Goal: Information Seeking & Learning: Learn about a topic

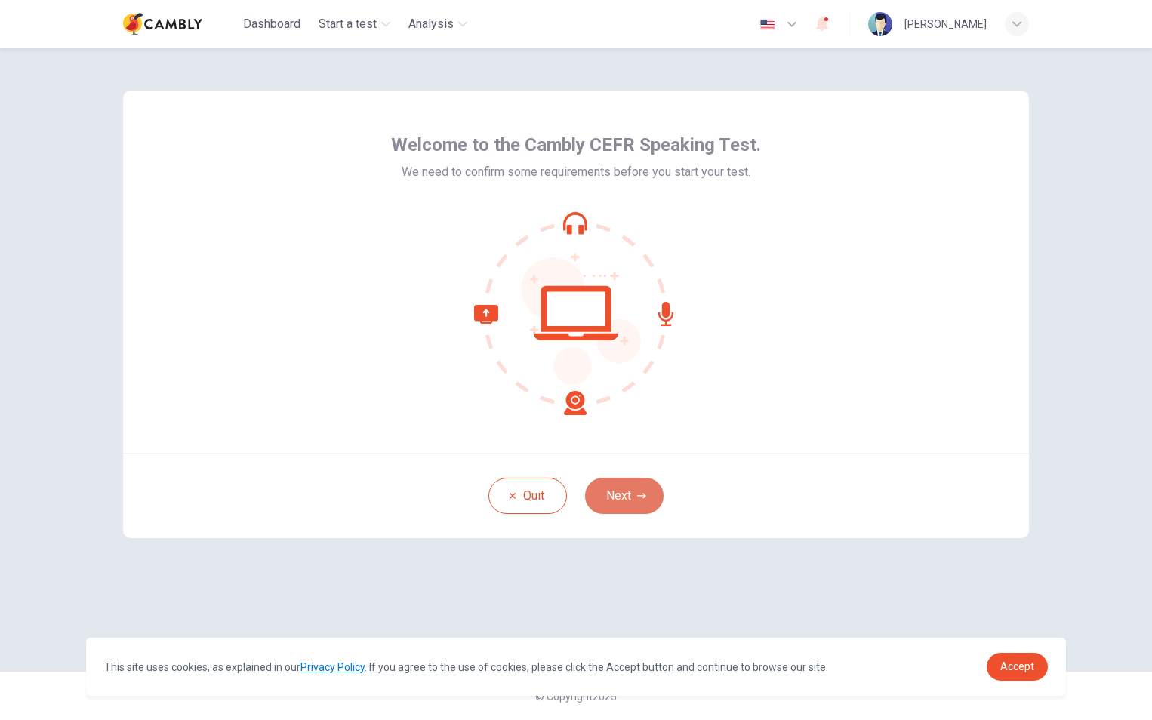
click at [623, 498] on button "Next" at bounding box center [624, 496] width 79 height 36
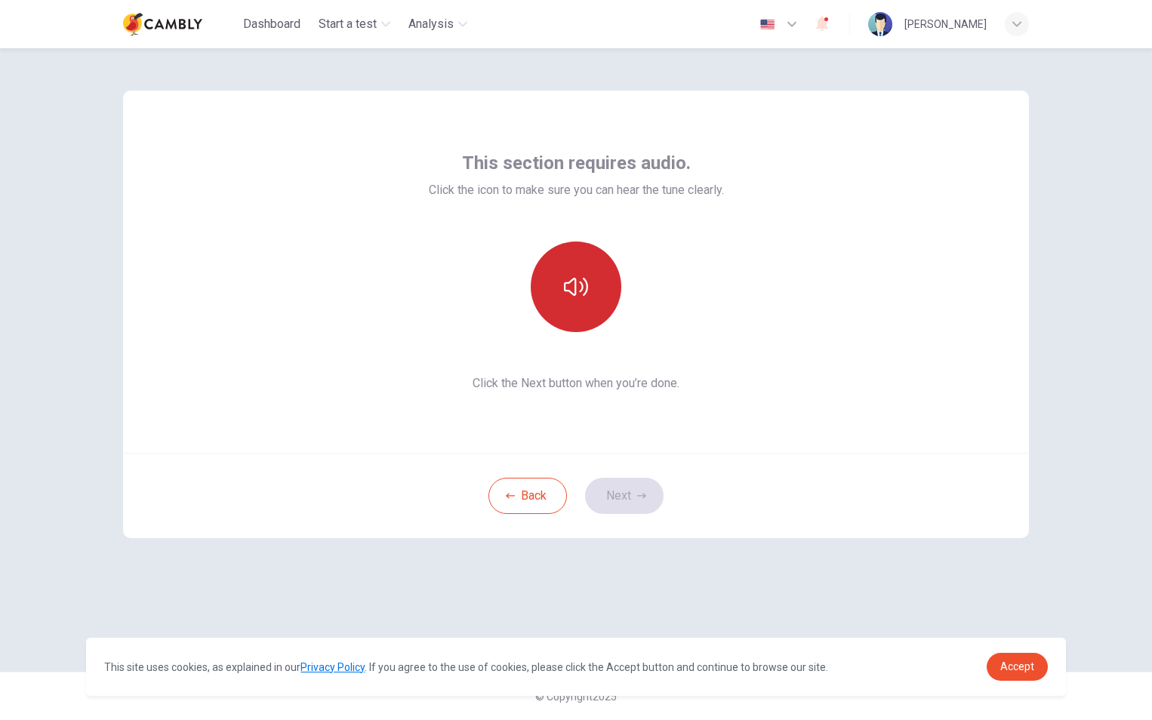
click at [576, 272] on button "button" at bounding box center [576, 287] width 91 height 91
click at [640, 500] on icon "button" at bounding box center [641, 496] width 9 height 9
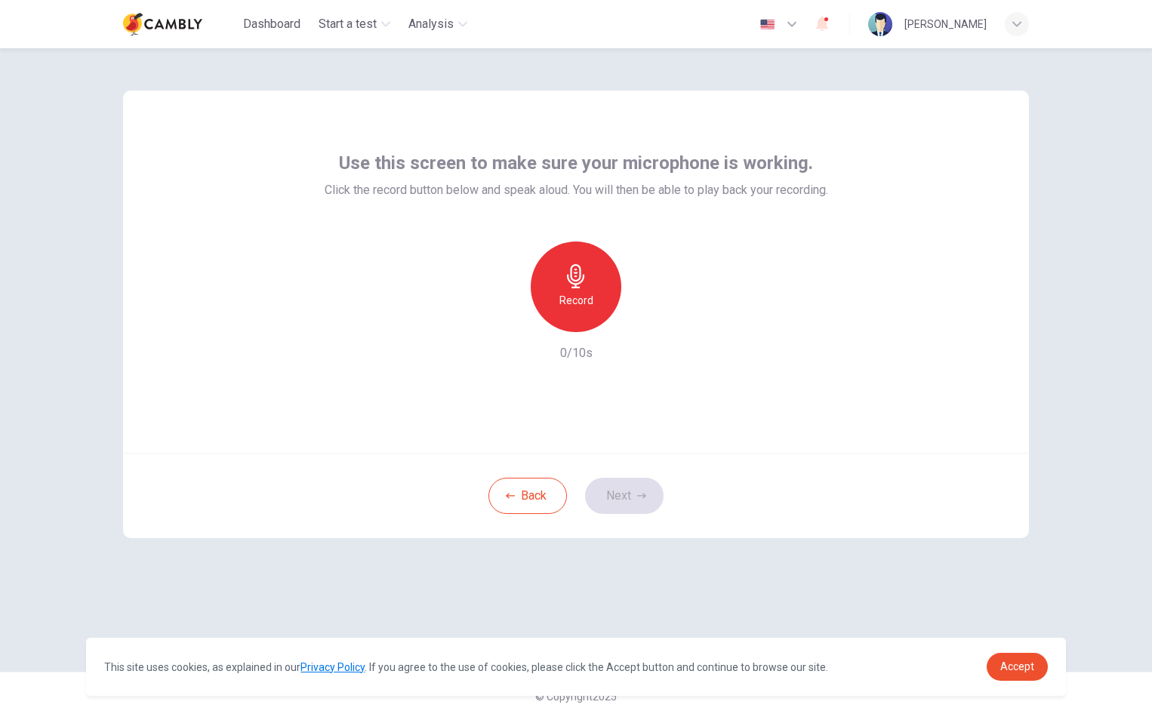
click at [576, 284] on icon "button" at bounding box center [575, 276] width 17 height 24
click at [576, 296] on h6 "Stop" at bounding box center [576, 300] width 23 height 18
click at [642, 319] on icon "button" at bounding box center [645, 320] width 15 height 15
click at [627, 504] on button "Next" at bounding box center [624, 496] width 79 height 36
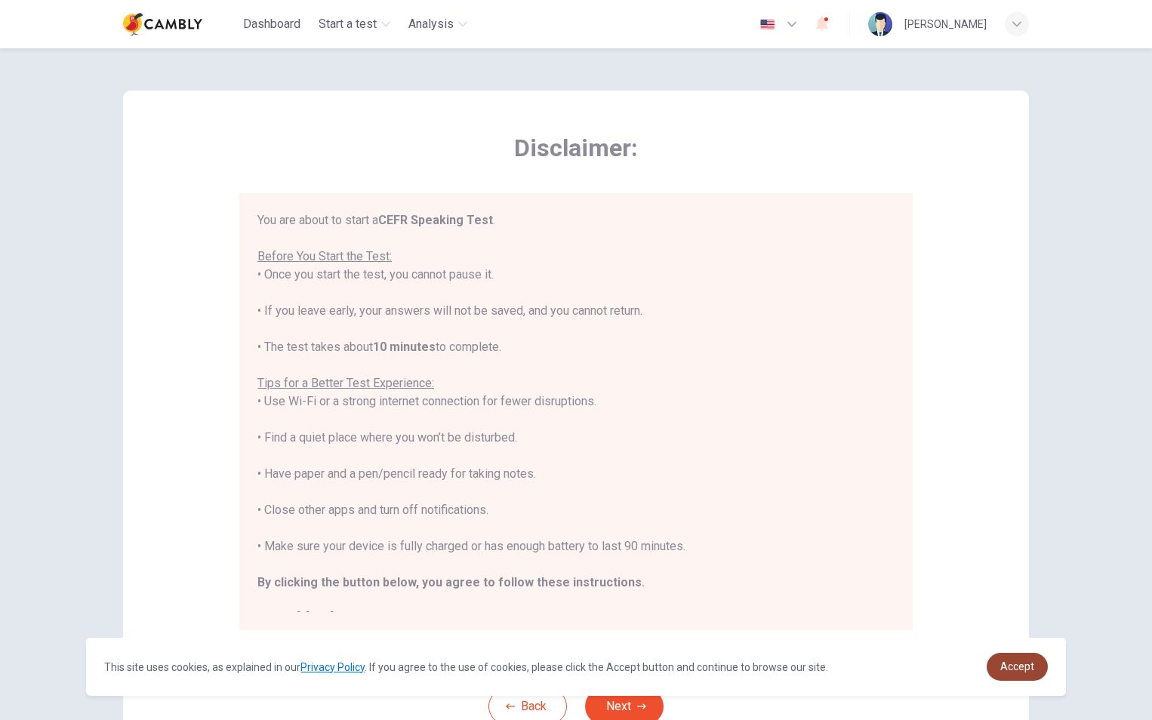
click at [1021, 658] on link "Accept" at bounding box center [1017, 667] width 61 height 28
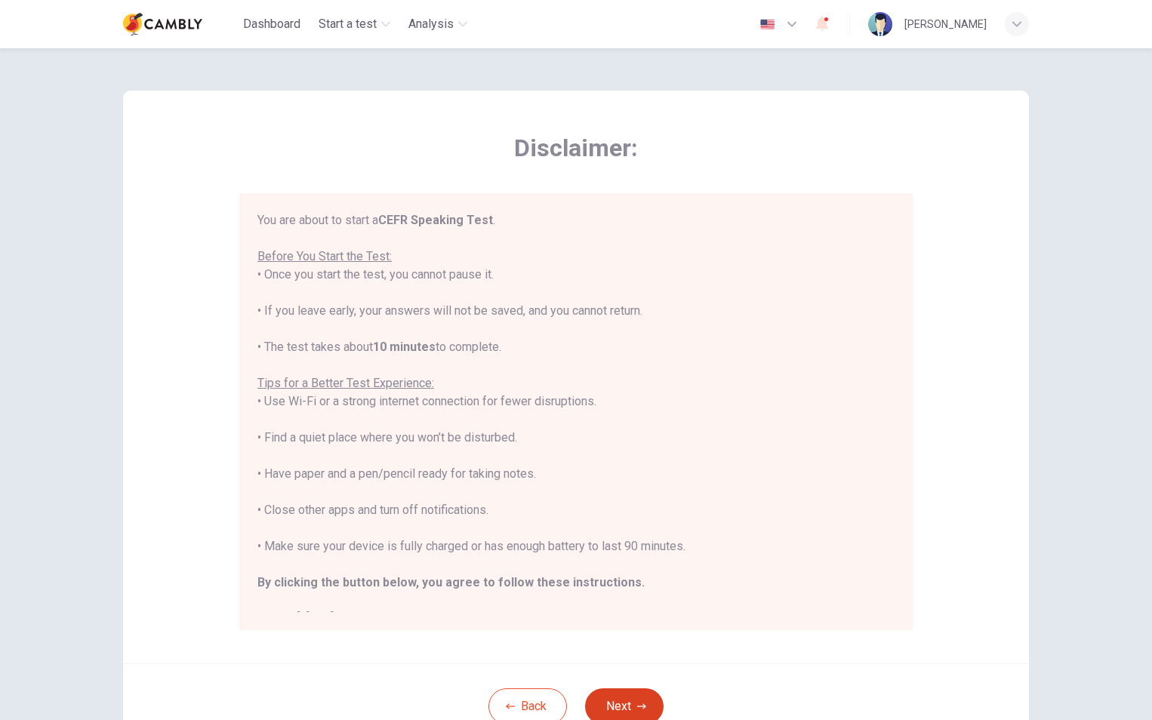
click at [637, 706] on icon "button" at bounding box center [641, 706] width 9 height 9
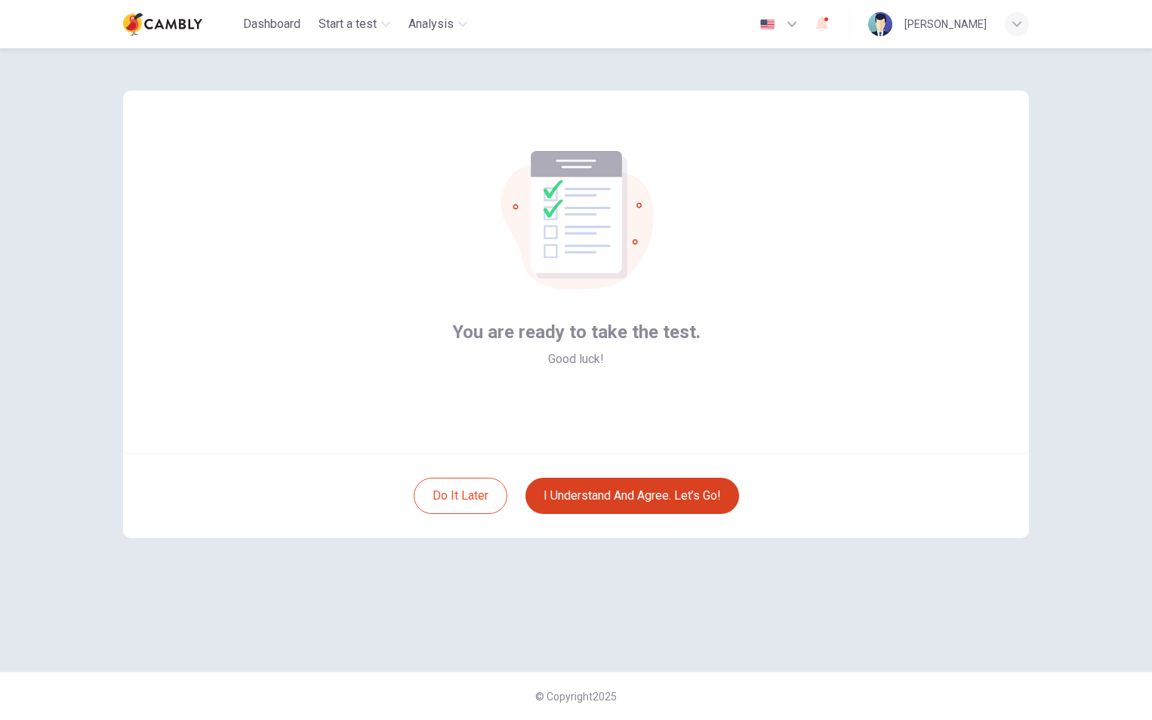
click at [602, 501] on button "I understand and agree. Let’s go!" at bounding box center [633, 496] width 214 height 36
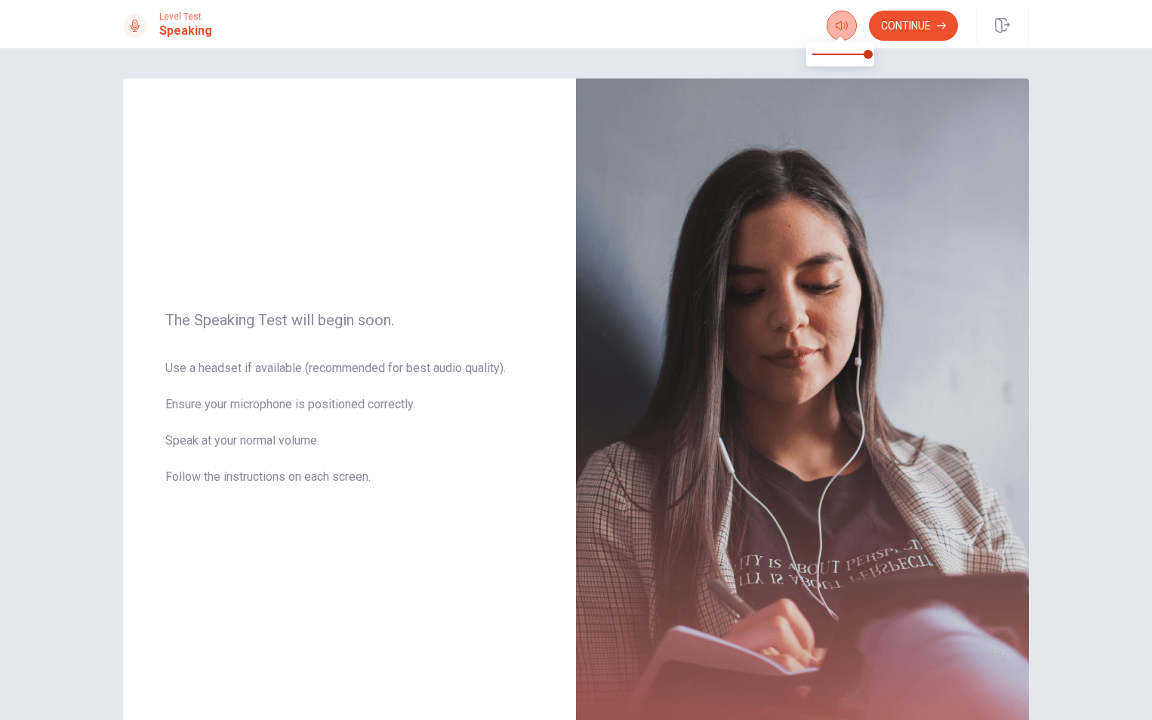
click at [839, 23] on icon "button" at bounding box center [842, 26] width 12 height 12
click at [916, 32] on button "Continue" at bounding box center [913, 26] width 89 height 30
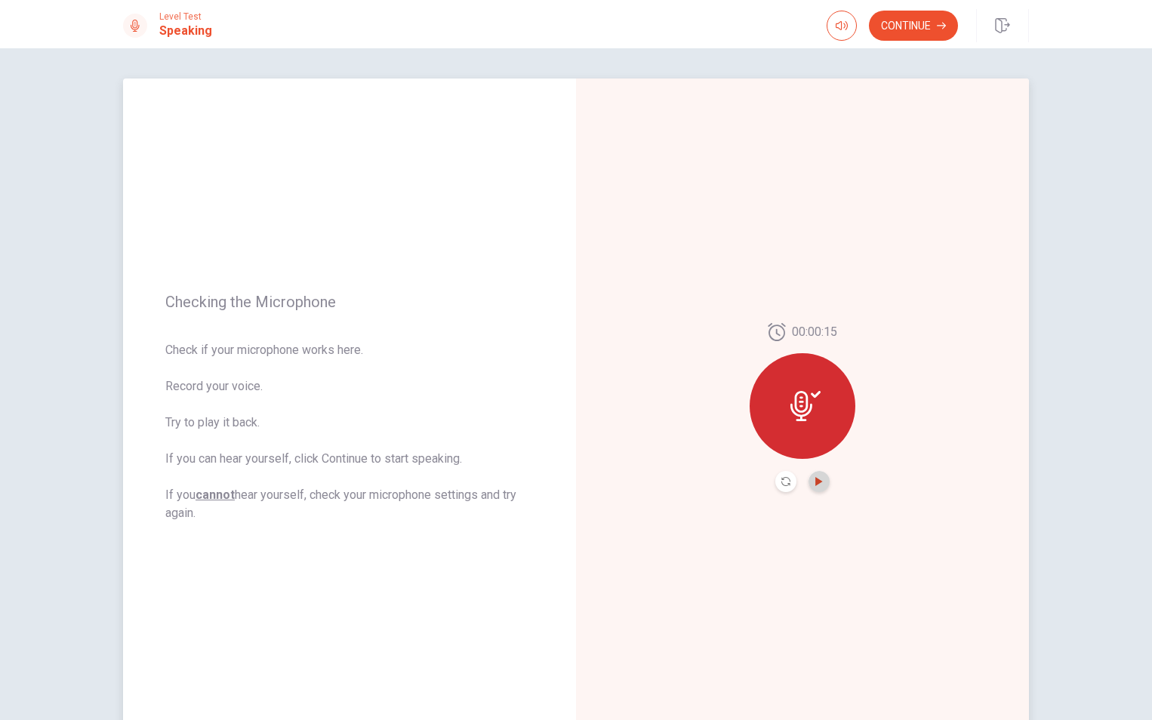
click at [815, 482] on icon "Play Audio" at bounding box center [819, 481] width 9 height 9
click at [902, 27] on button "Continue" at bounding box center [913, 26] width 89 height 30
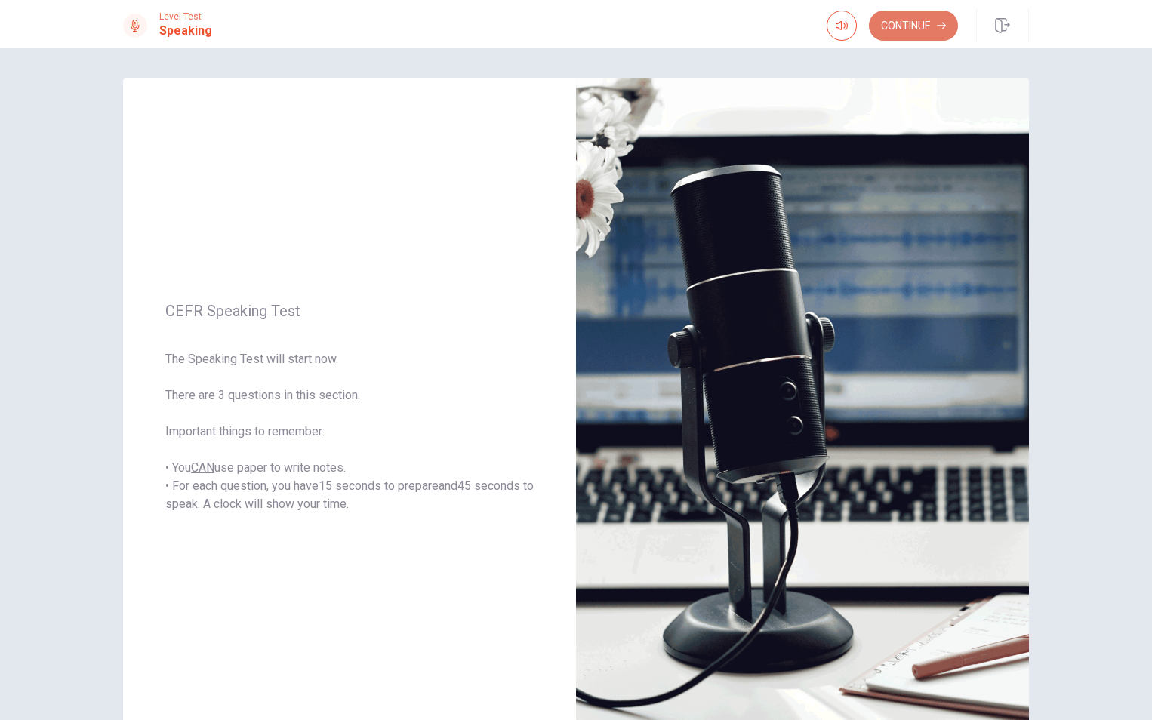
click at [914, 26] on button "Continue" at bounding box center [913, 26] width 89 height 30
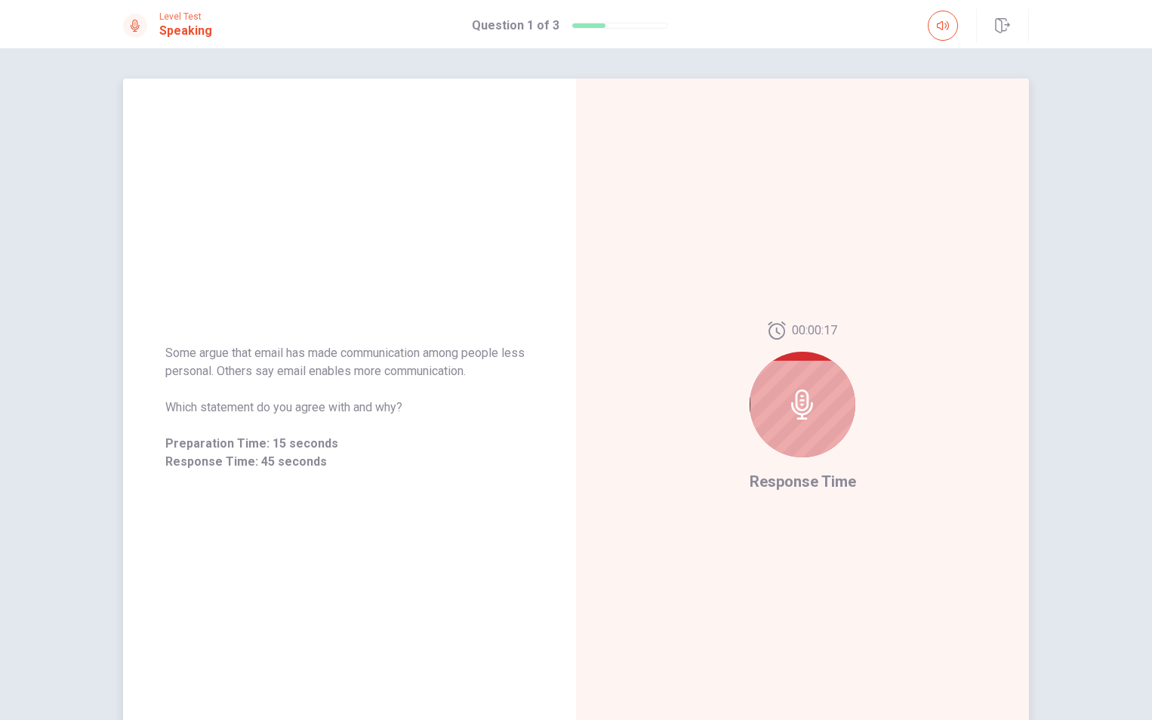
click at [806, 396] on icon at bounding box center [803, 405] width 30 height 30
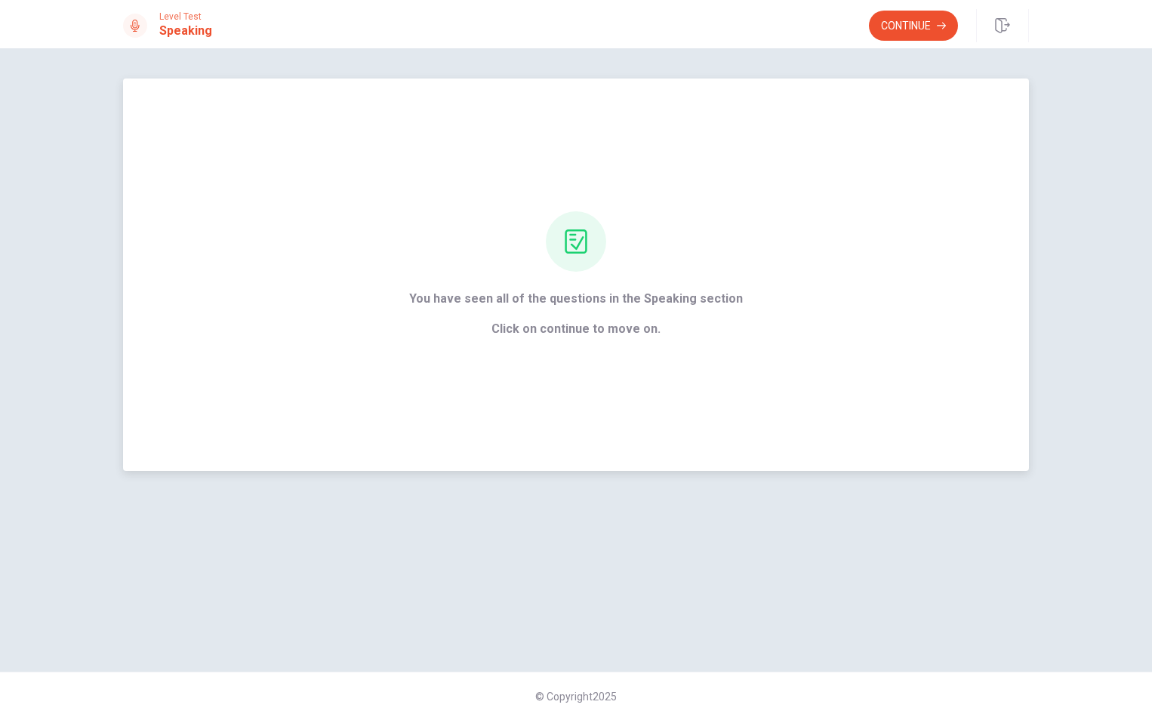
click at [616, 325] on span "Click on continue to move on." at bounding box center [576, 329] width 334 height 18
click at [591, 242] on div at bounding box center [576, 241] width 60 height 60
click at [936, 14] on button "Continue" at bounding box center [913, 26] width 89 height 30
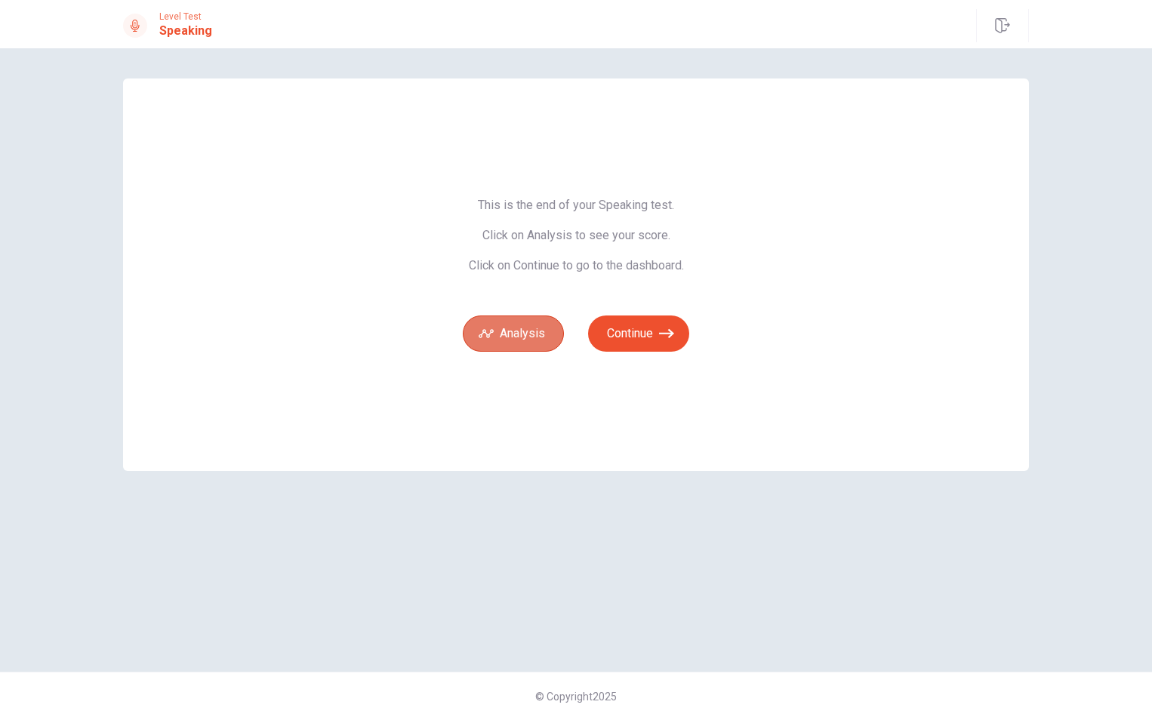
click at [544, 335] on button "Analysis" at bounding box center [513, 334] width 101 height 36
